Goal: Task Accomplishment & Management: Manage account settings

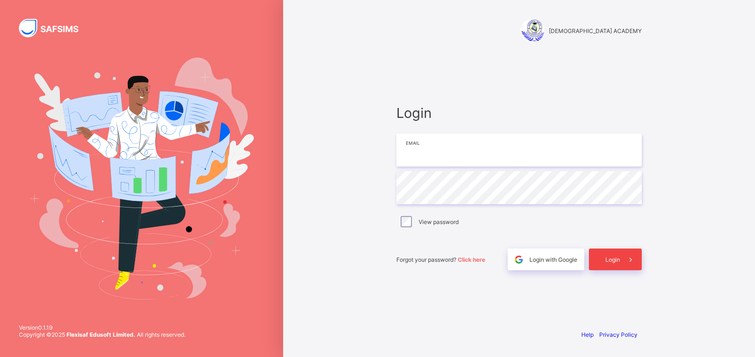
type input "**********"
click at [599, 256] on div "Login" at bounding box center [615, 260] width 53 height 22
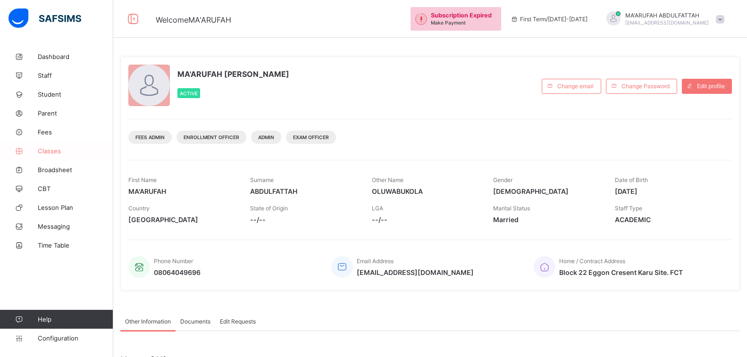
click at [48, 150] on span "Classes" at bounding box center [75, 151] width 75 height 8
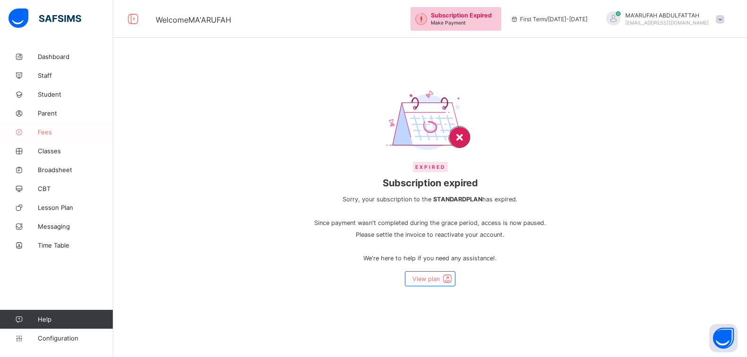
click at [45, 132] on span "Fees" at bounding box center [75, 132] width 75 height 8
click at [48, 149] on span "Classes" at bounding box center [75, 151] width 75 height 8
click at [42, 150] on span "Classes" at bounding box center [75, 151] width 75 height 8
click at [490, 275] on div "Sorry, your subscription to the STANDARD PLAN has expired. Since payment wasn't…" at bounding box center [430, 239] width 241 height 93
